Goal: Find specific page/section: Find specific page/section

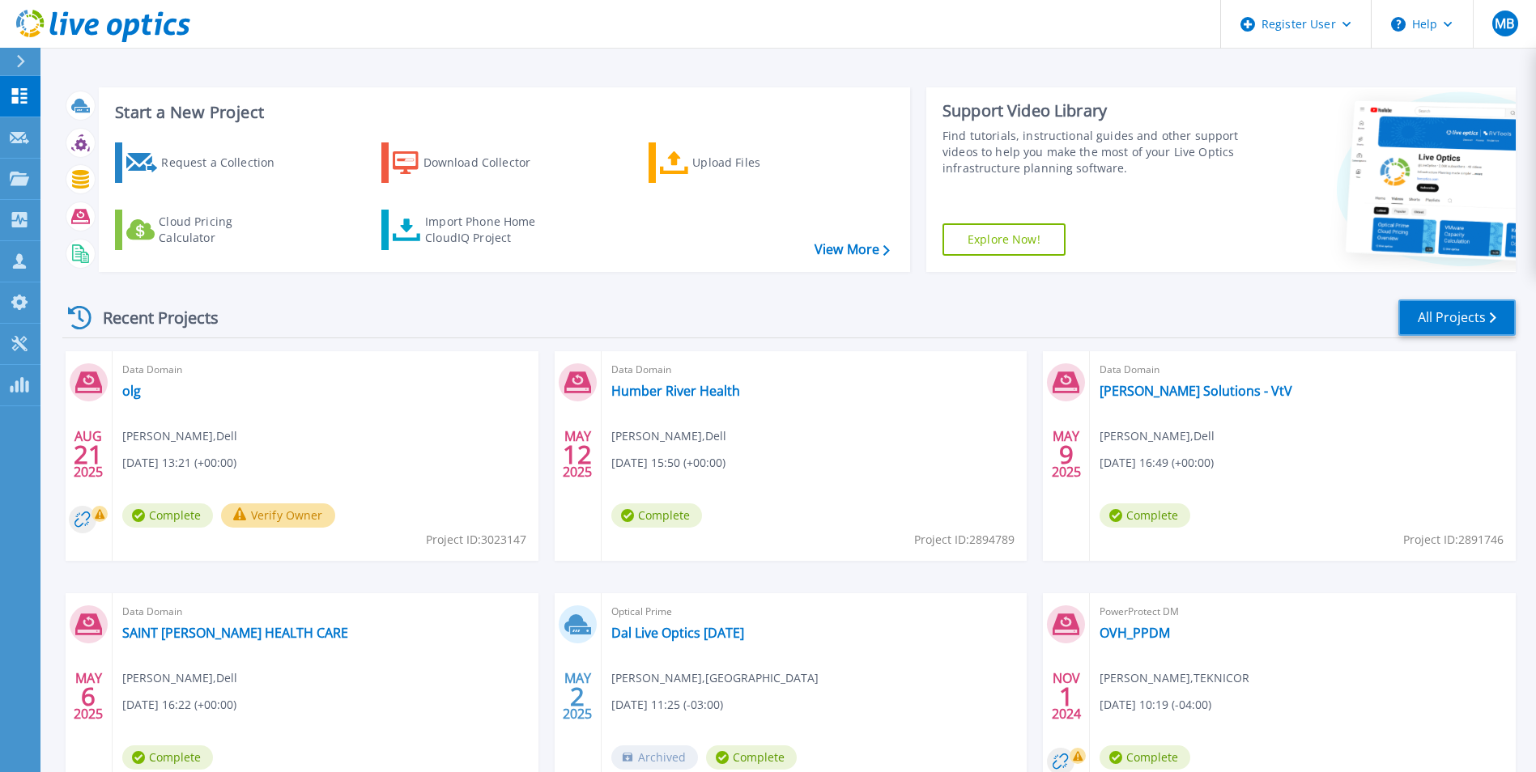
click at [1463, 318] on link "All Projects" at bounding box center [1456, 318] width 117 height 36
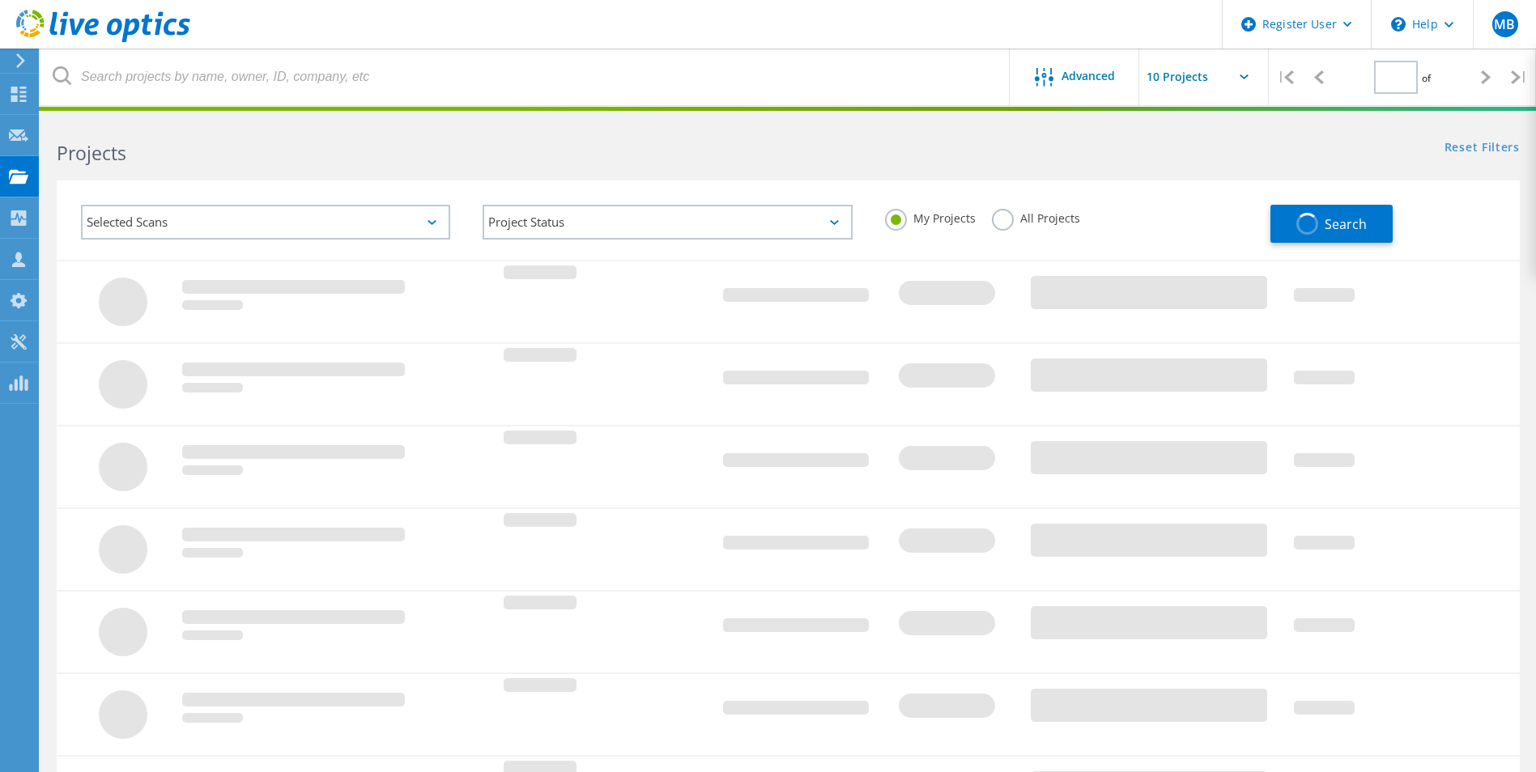
type input "1"
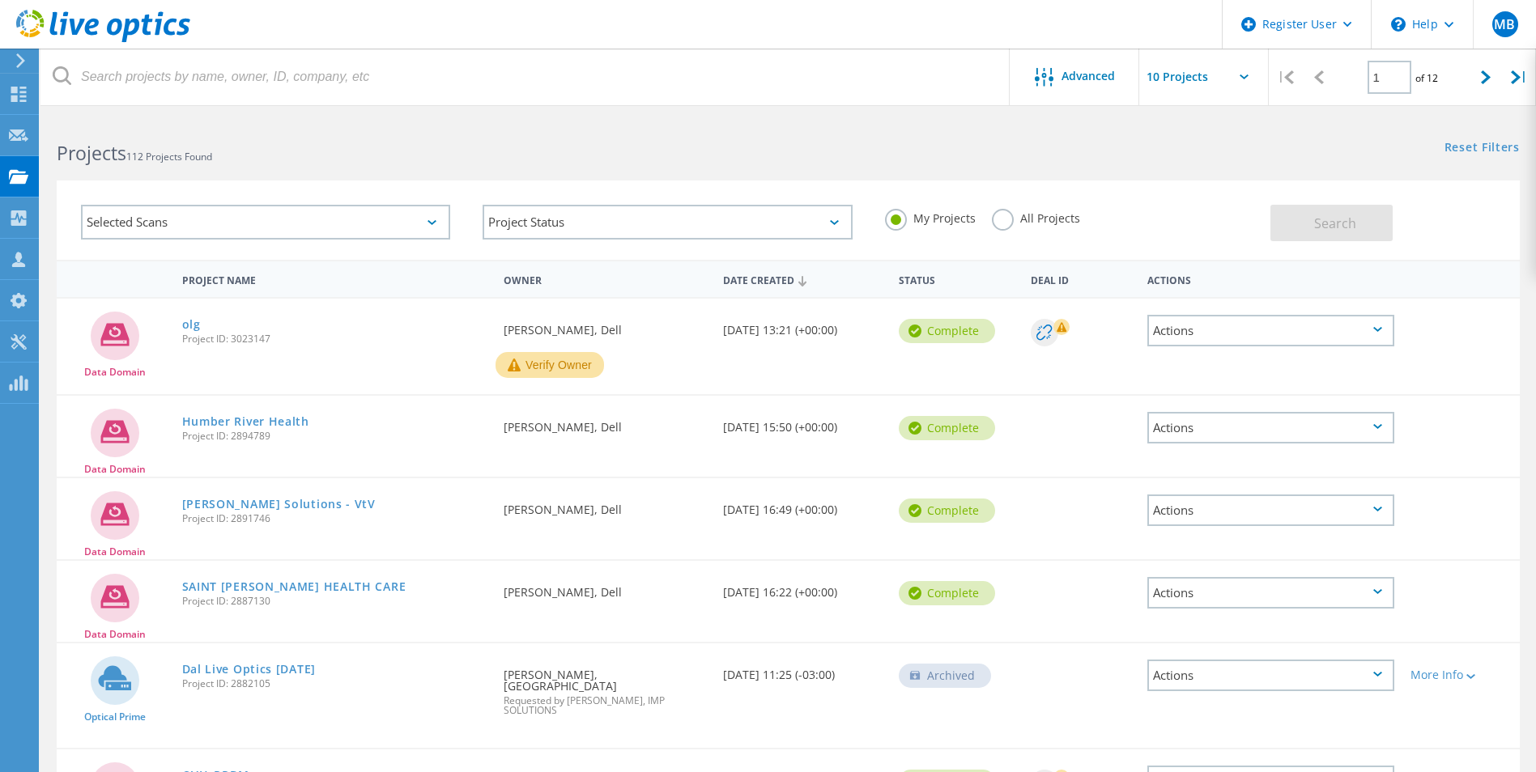
click at [989, 216] on div "My Projects All Projects" at bounding box center [1070, 219] width 402 height 60
click at [1002, 223] on label "All Projects" at bounding box center [1036, 216] width 88 height 15
click at [0, 0] on input "All Projects" at bounding box center [0, 0] width 0 height 0
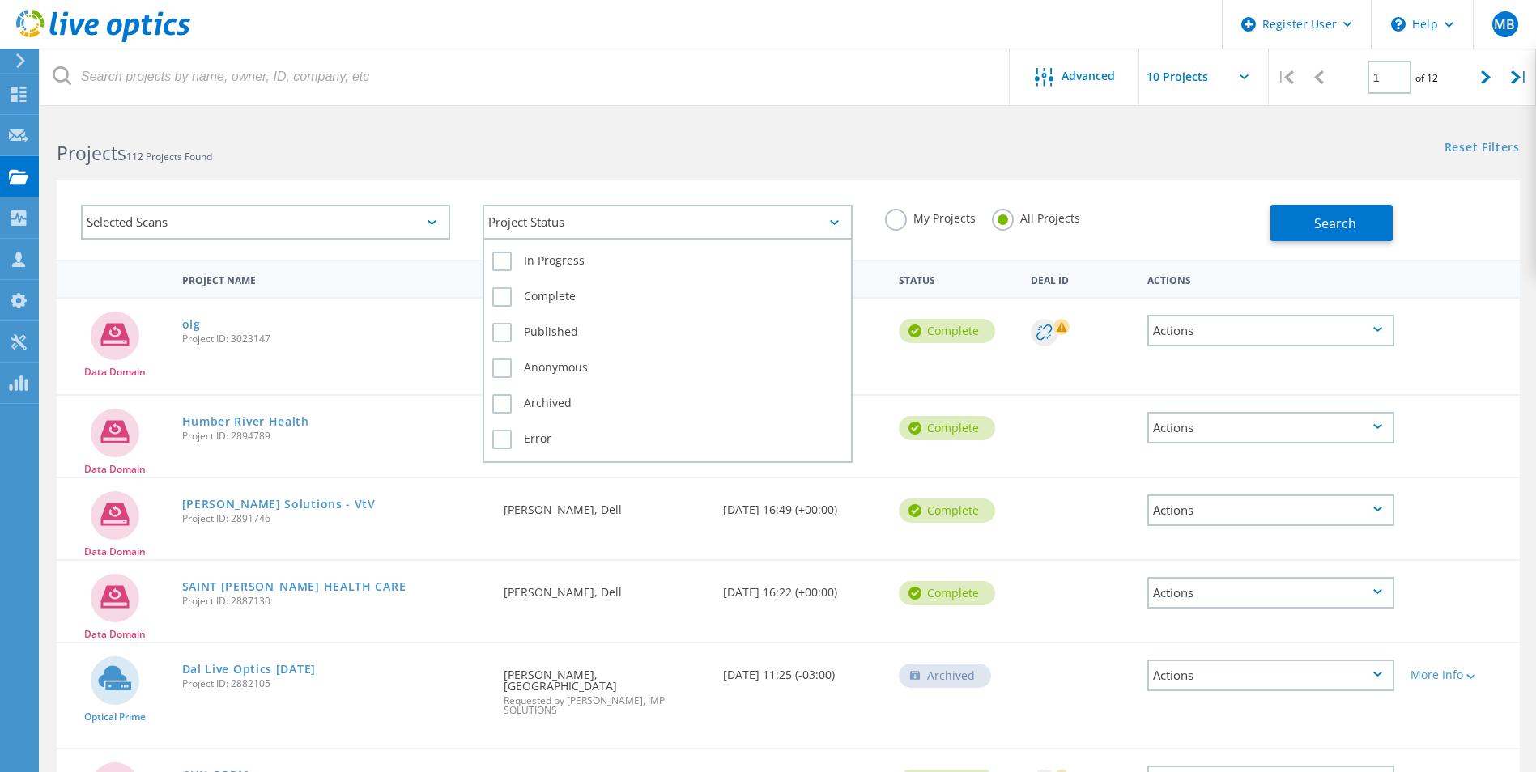
click at [762, 230] on div "Project Status" at bounding box center [667, 222] width 369 height 35
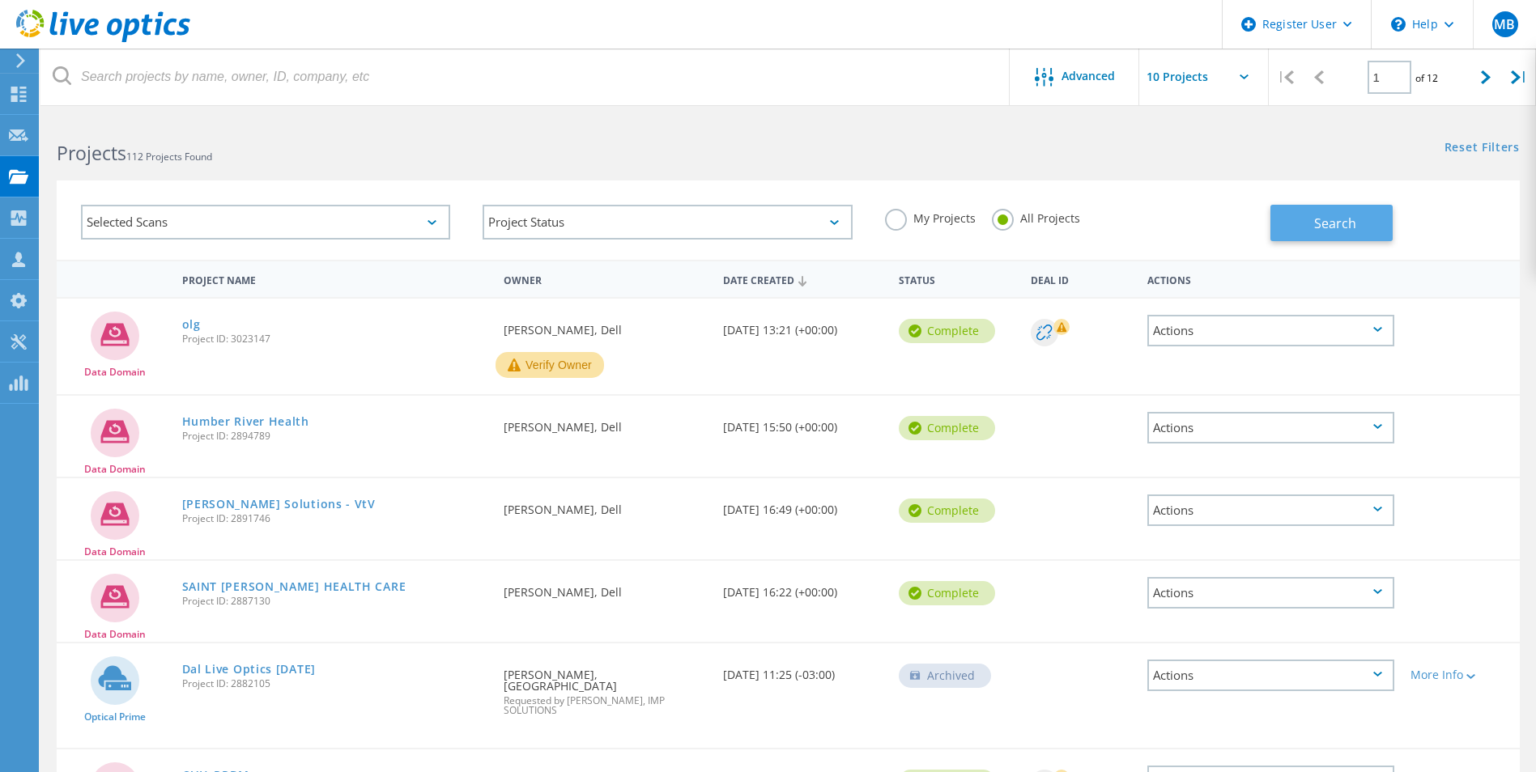
click at [1372, 230] on button "Search" at bounding box center [1331, 223] width 122 height 36
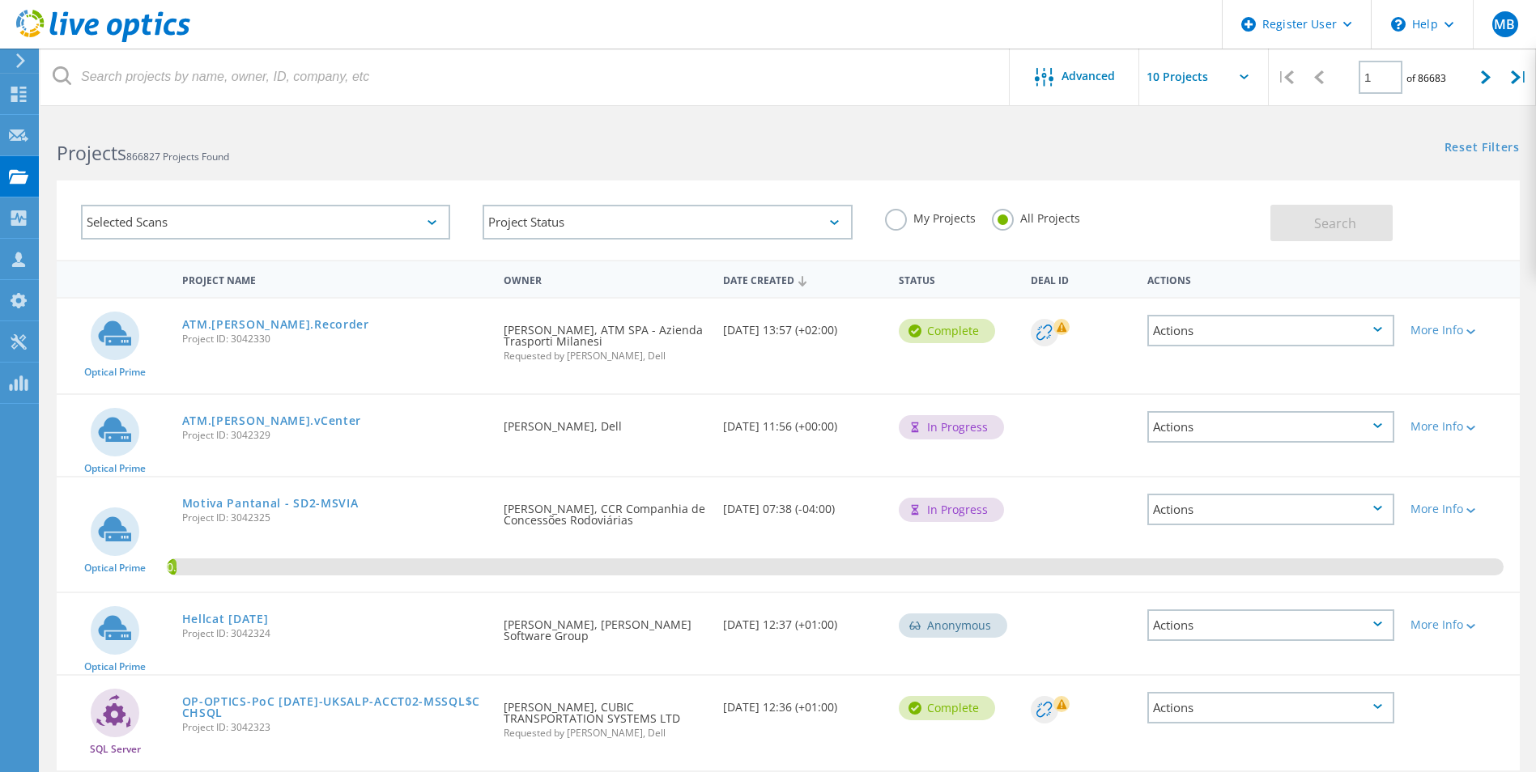
click at [1244, 75] on icon at bounding box center [1244, 76] width 9 height 5
click at [1242, 81] on input "text" at bounding box center [1220, 77] width 162 height 57
click at [1207, 202] on div "Show 40 Projects" at bounding box center [1220, 199] width 160 height 27
type input "Show 40 Projects"
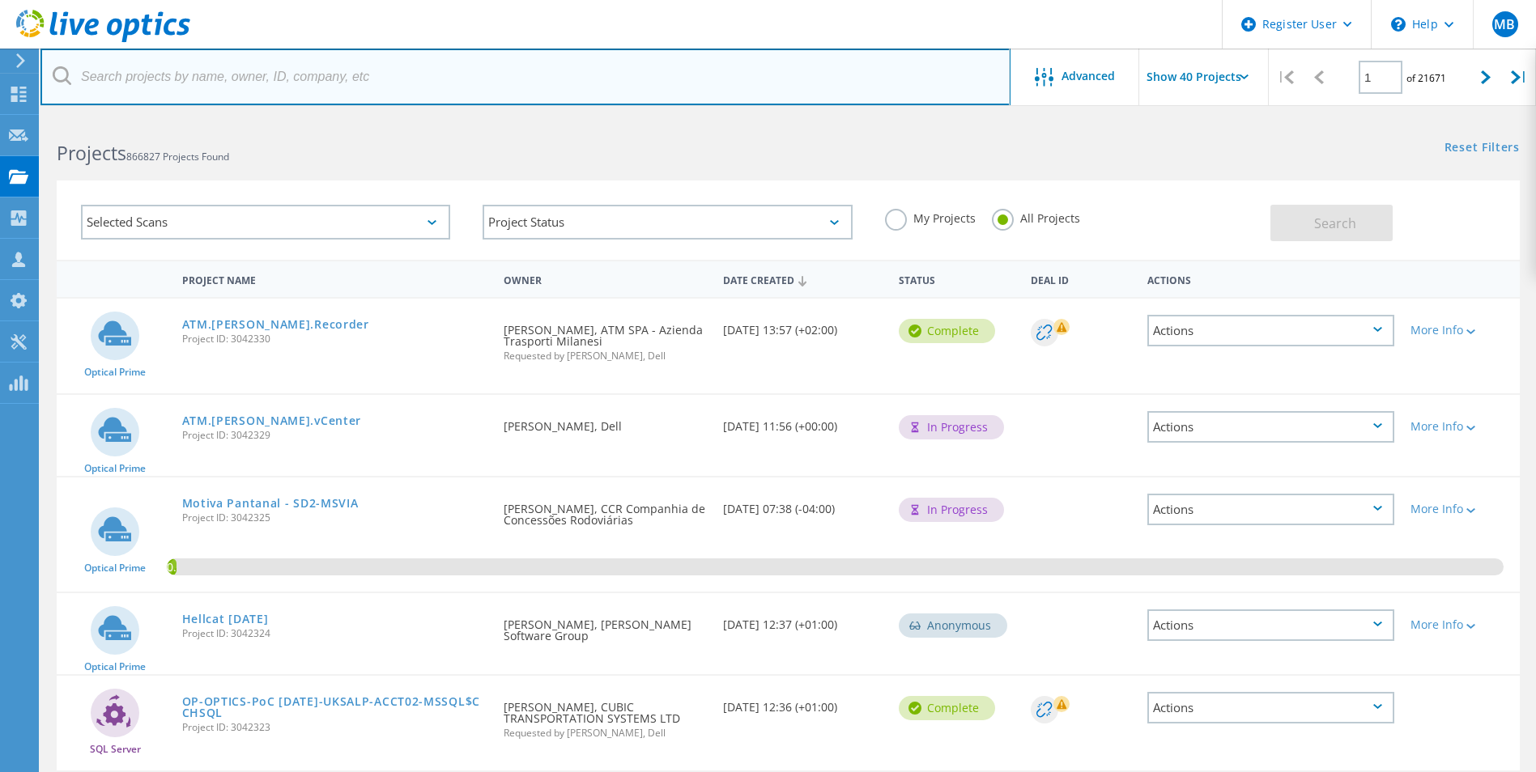
click at [262, 79] on input "text" at bounding box center [525, 77] width 970 height 57
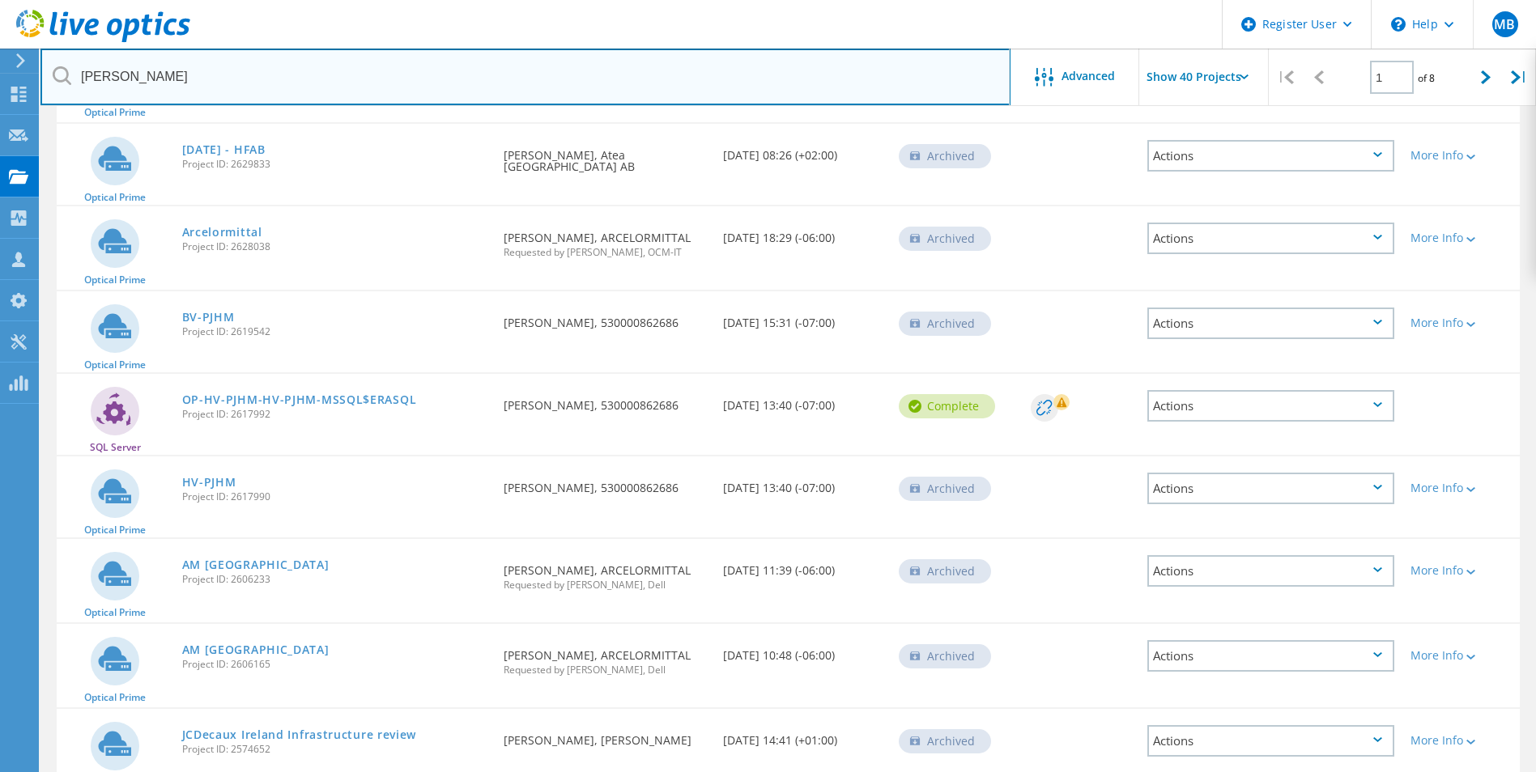
scroll to position [2510, 0]
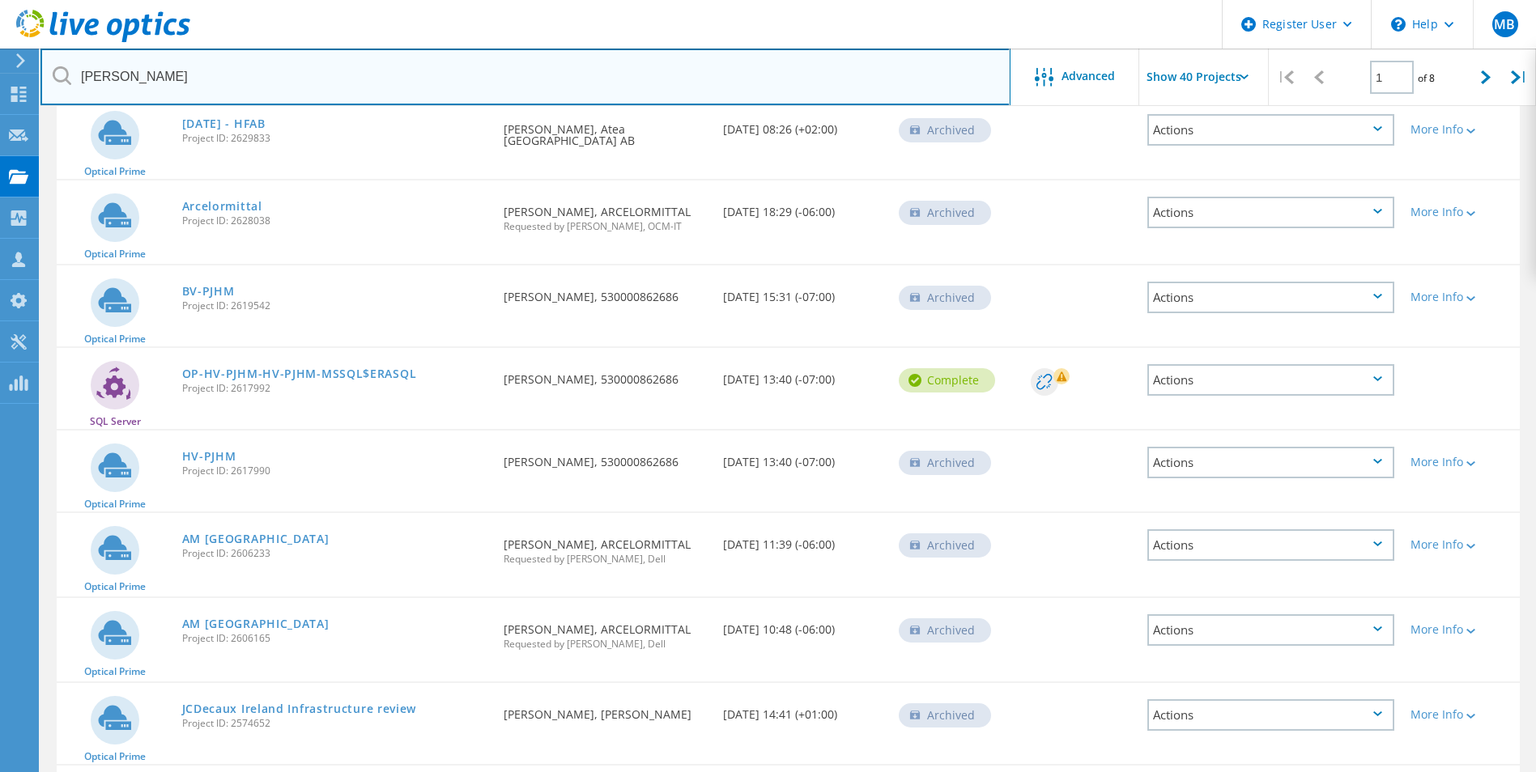
click at [308, 69] on input "[PERSON_NAME]" at bounding box center [525, 77] width 970 height 57
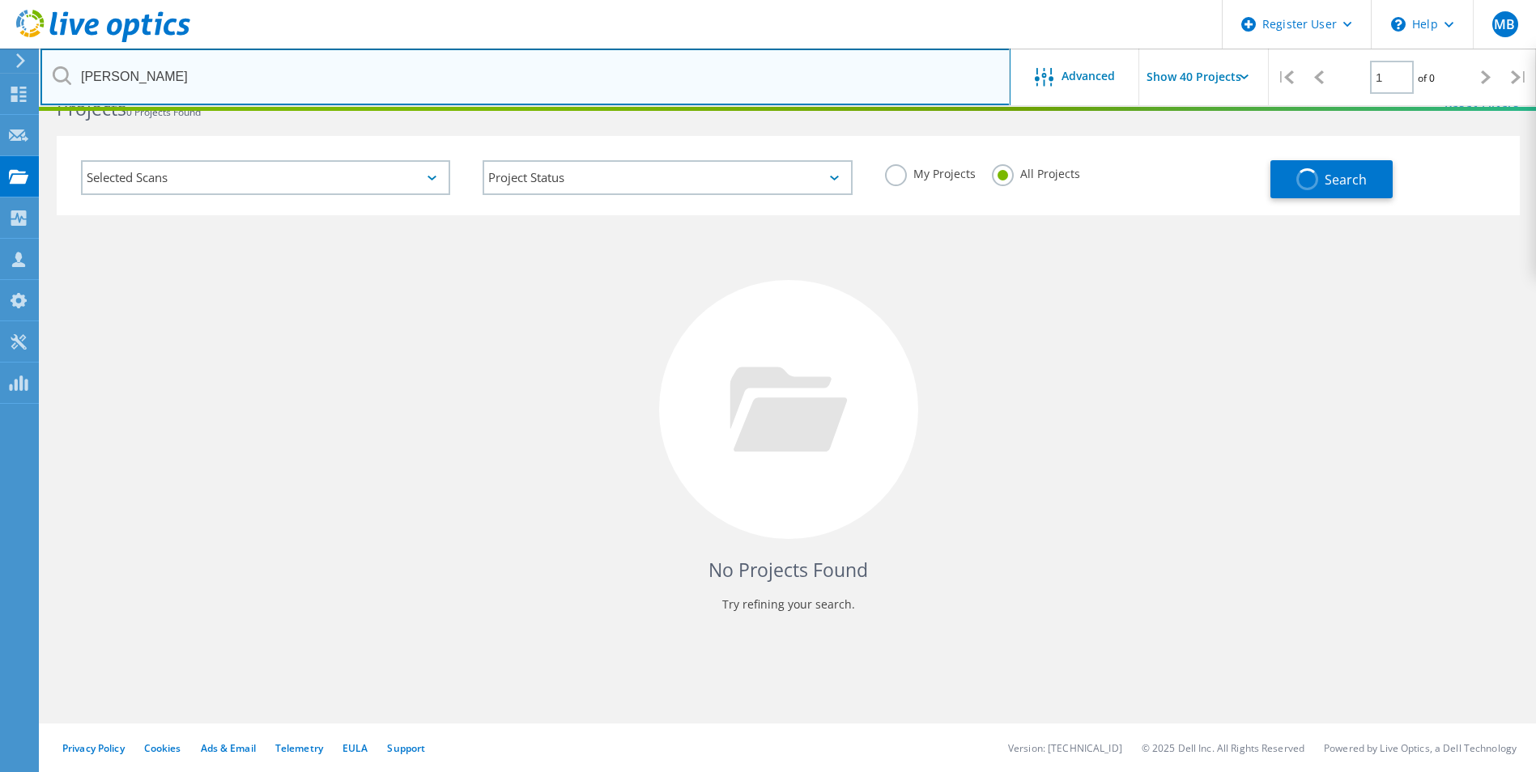
scroll to position [0, 0]
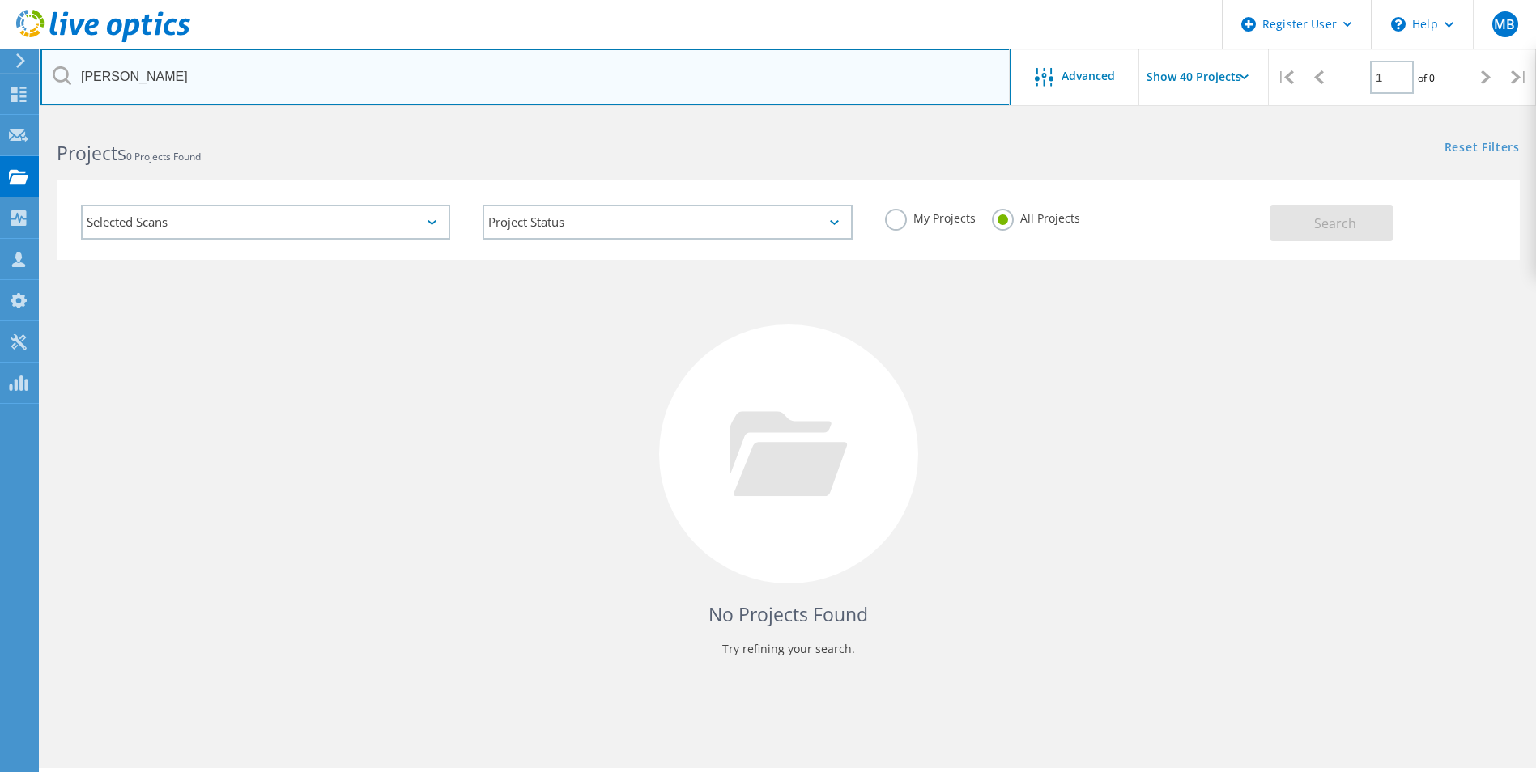
drag, startPoint x: 268, startPoint y: 74, endPoint x: 75, endPoint y: 70, distance: 192.8
click at [75, 70] on input "[PERSON_NAME]" at bounding box center [525, 77] width 970 height 57
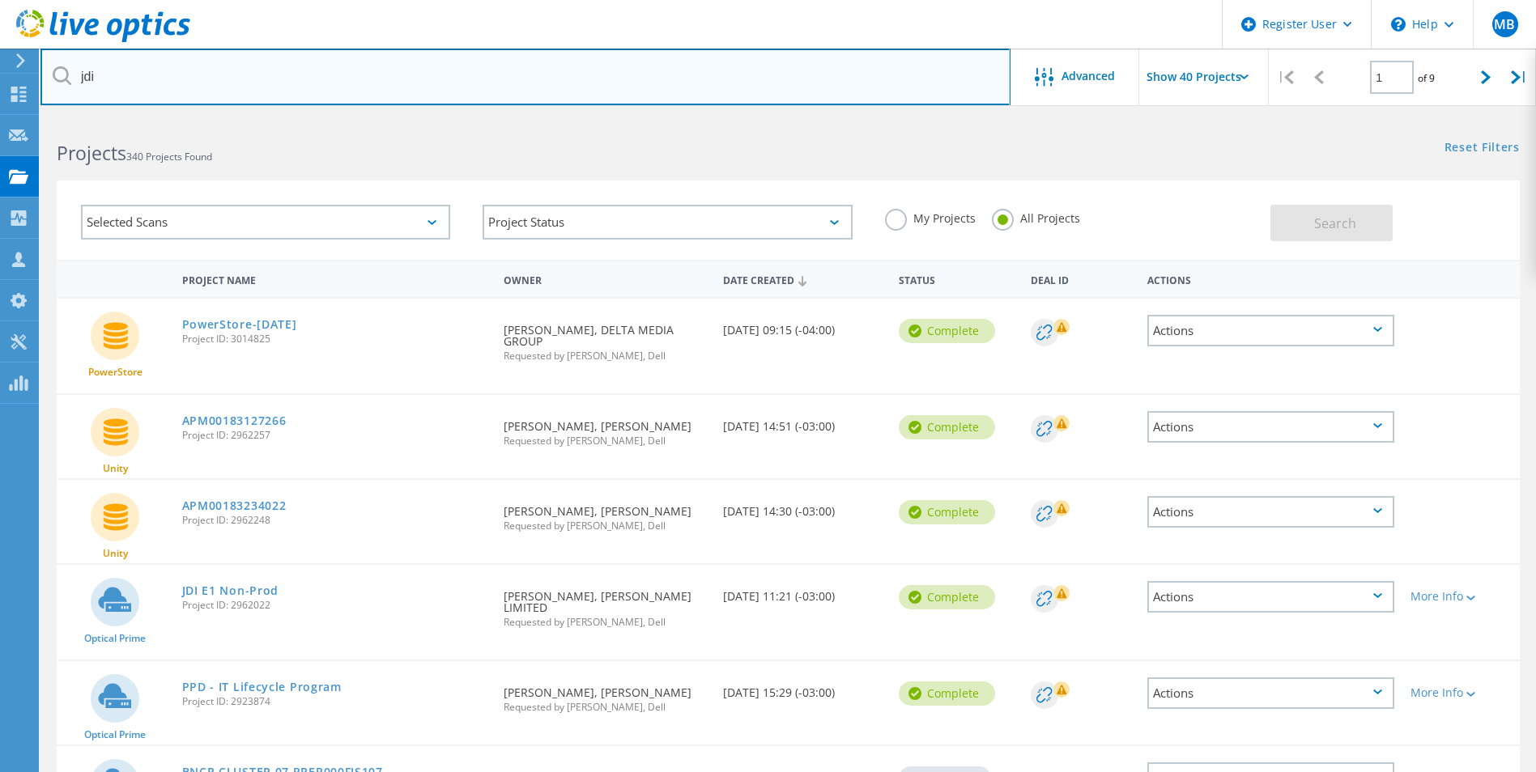
drag, startPoint x: 173, startPoint y: 79, endPoint x: 43, endPoint y: 84, distance: 130.5
click at [43, 84] on input "jdi" at bounding box center [525, 77] width 970 height 57
type input "[PERSON_NAME]"
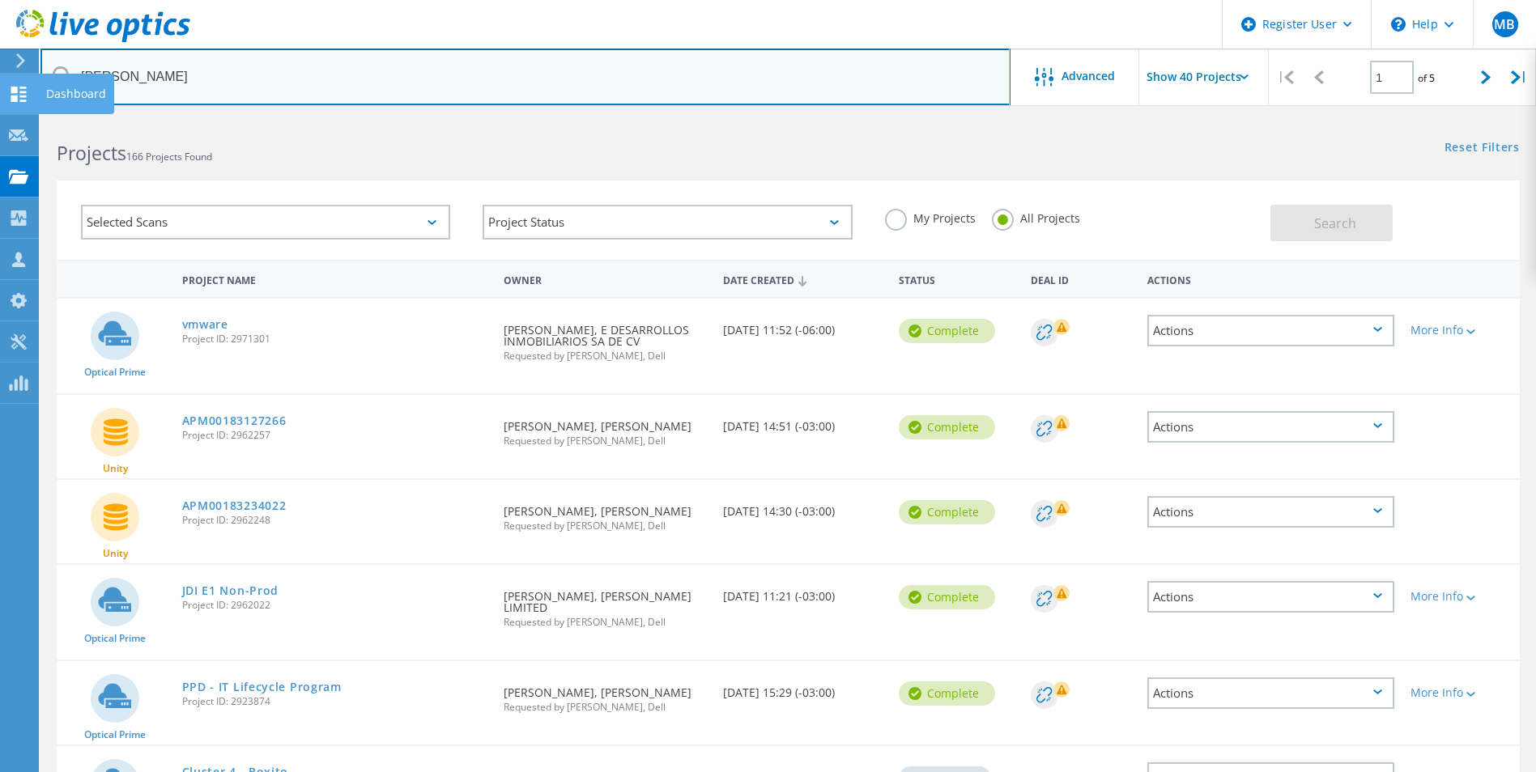
drag, startPoint x: 197, startPoint y: 74, endPoint x: 0, endPoint y: 79, distance: 196.8
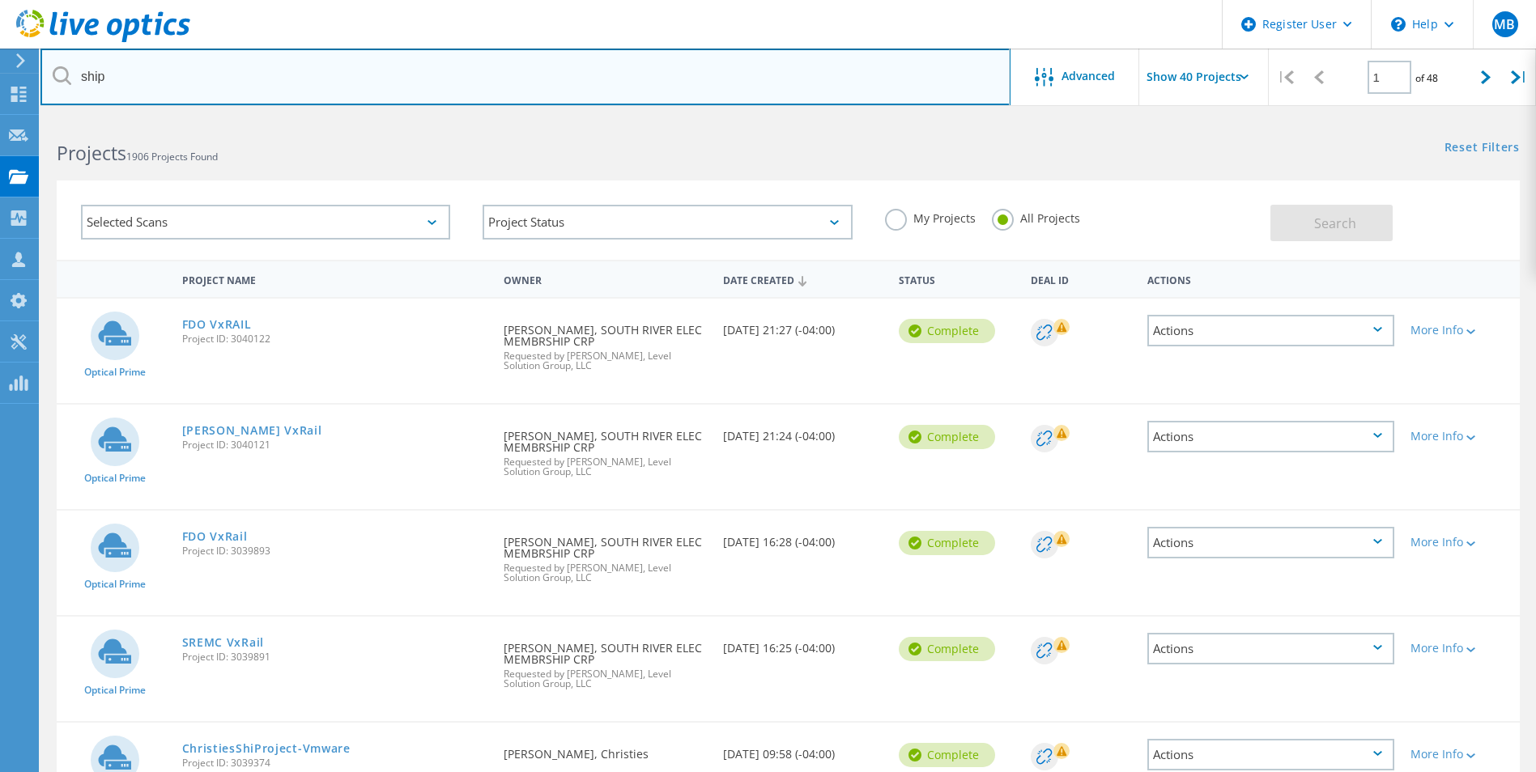
click at [147, 79] on input "ship" at bounding box center [525, 77] width 970 height 57
paste input "[PERSON_NAME] <[EMAIL_ADDRESS][PERSON_NAME][DOMAIN_NAME]>"
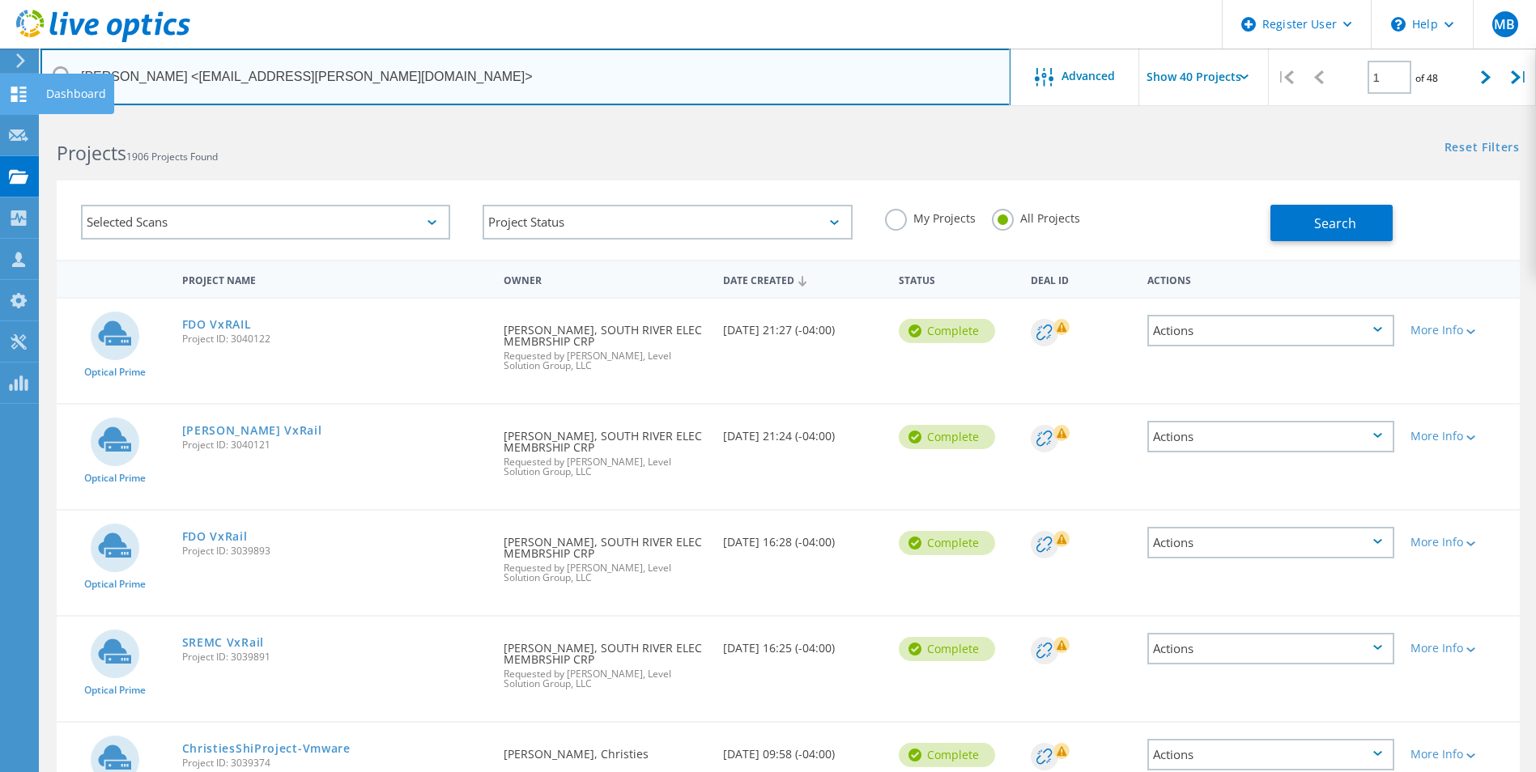
drag, startPoint x: 163, startPoint y: 74, endPoint x: 23, endPoint y: 85, distance: 139.7
click at [277, 79] on input "[EMAIL_ADDRESS][PERSON_NAME][DOMAIN_NAME]>" at bounding box center [525, 77] width 970 height 57
type input "[EMAIL_ADDRESS][PERSON_NAME][DOMAIN_NAME]"
